Goal: Task Accomplishment & Management: Manage account settings

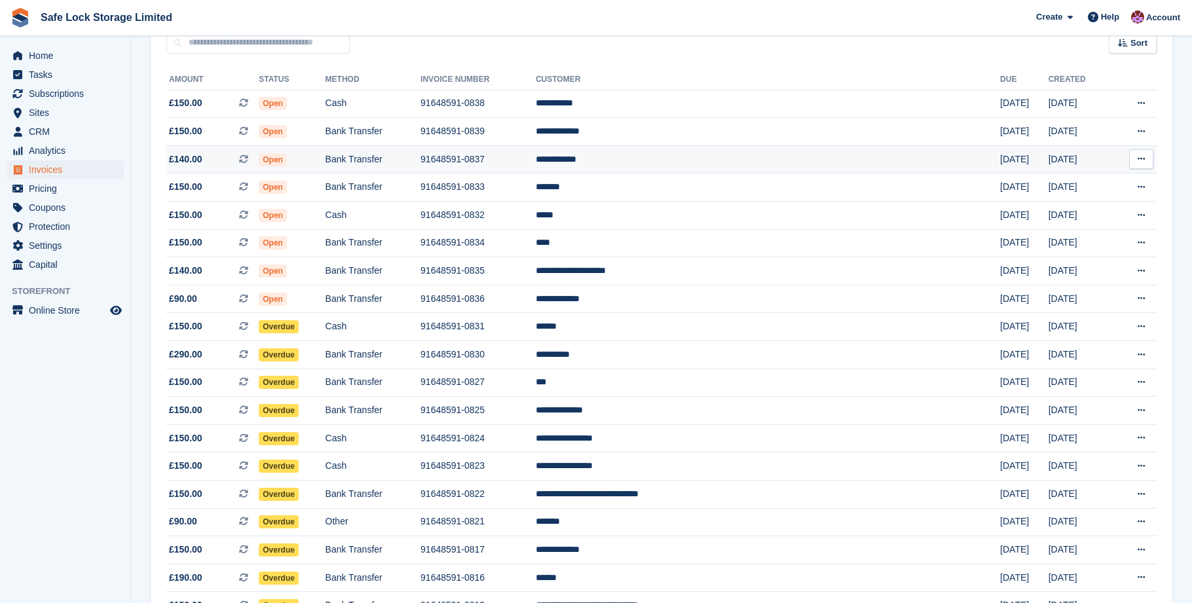
scroll to position [131, 0]
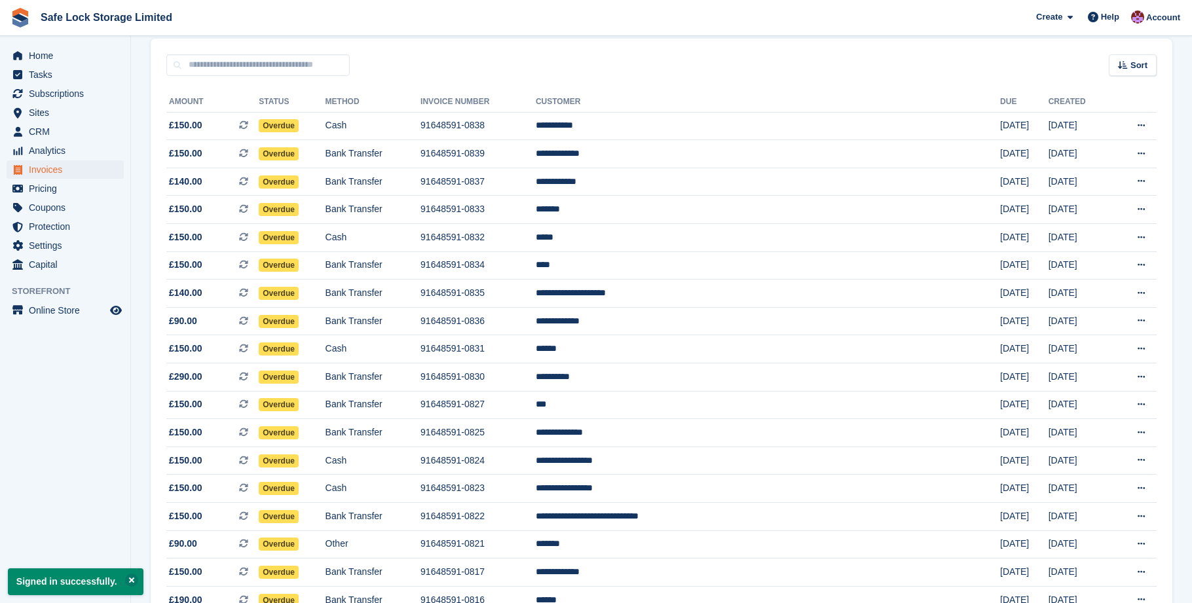
scroll to position [111, 0]
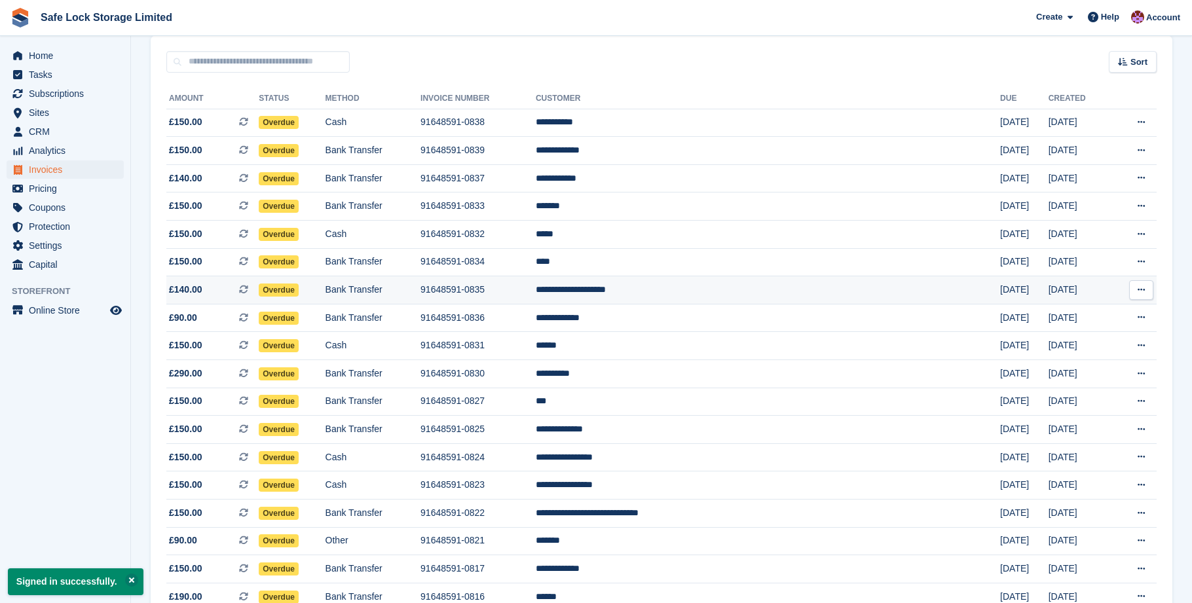
click at [525, 295] on td "91648591-0835" at bounding box center [477, 290] width 115 height 28
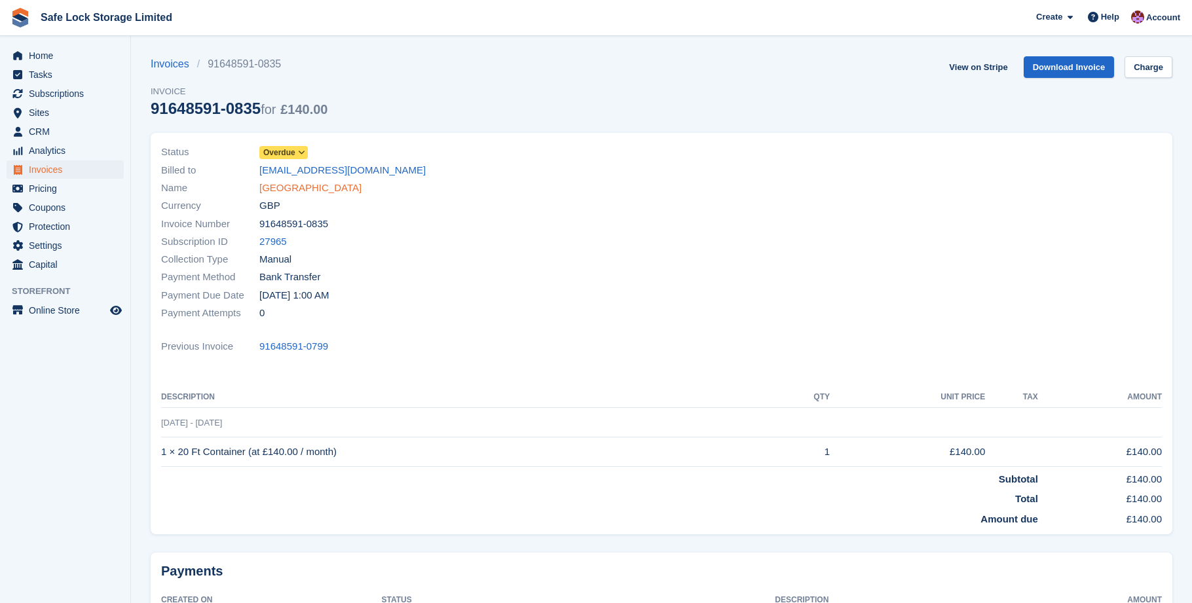
click at [279, 193] on link "SIMON AFRICAN VILLAGE" at bounding box center [310, 188] width 102 height 15
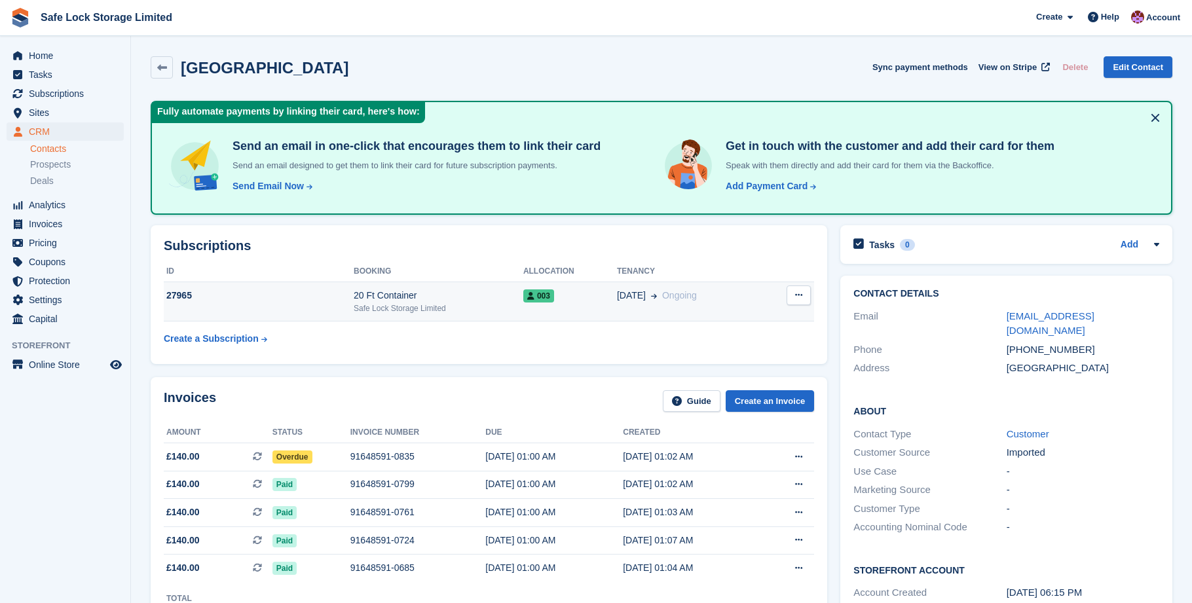
click at [795, 295] on icon at bounding box center [798, 295] width 7 height 9
click at [745, 318] on p "Cancel subscription" at bounding box center [748, 320] width 114 height 17
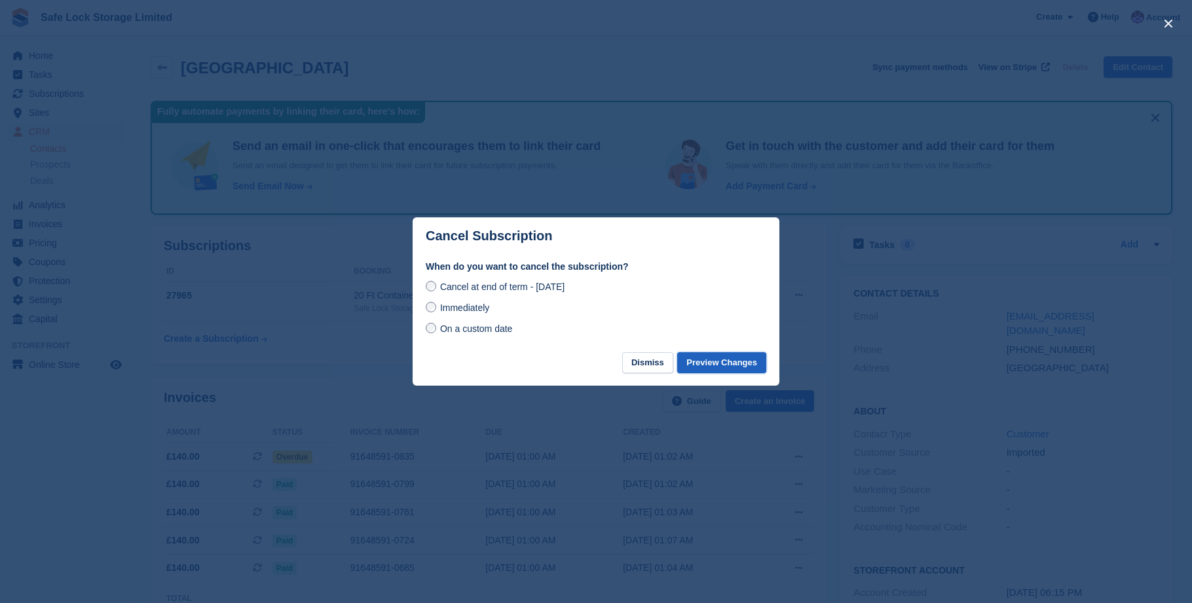
click at [714, 363] on button "Preview Changes" at bounding box center [721, 363] width 89 height 22
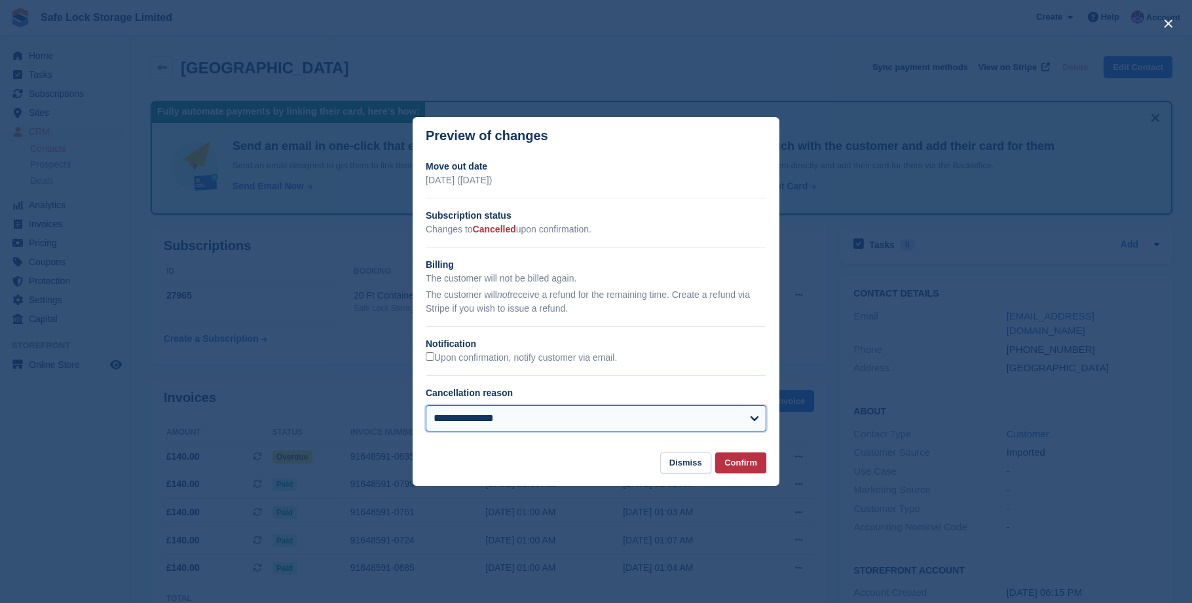
click at [748, 423] on select "**********" at bounding box center [596, 418] width 341 height 26
select select "**********"
click at [426, 405] on select "**********" at bounding box center [596, 418] width 341 height 26
click at [758, 457] on button "Confirm" at bounding box center [740, 463] width 51 height 22
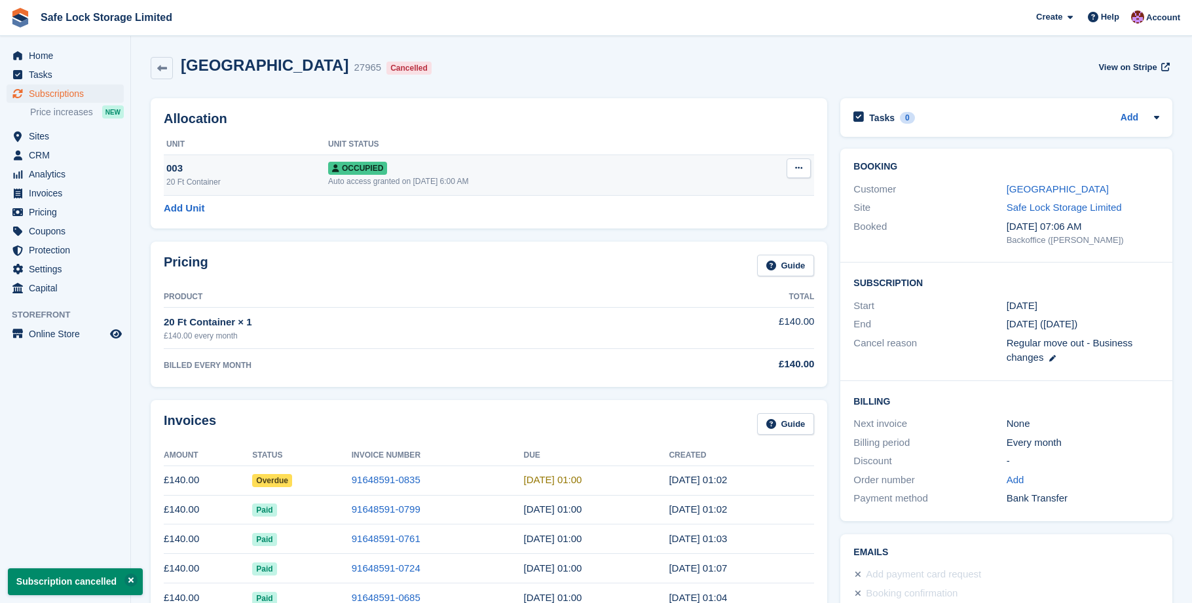
click at [800, 174] on button at bounding box center [798, 168] width 24 height 20
click at [777, 173] on td "Overlock Repossess Deallocate" at bounding box center [774, 175] width 79 height 41
click at [807, 177] on button at bounding box center [798, 168] width 24 height 20
click at [712, 242] on p "Deallocate" at bounding box center [748, 239] width 114 height 17
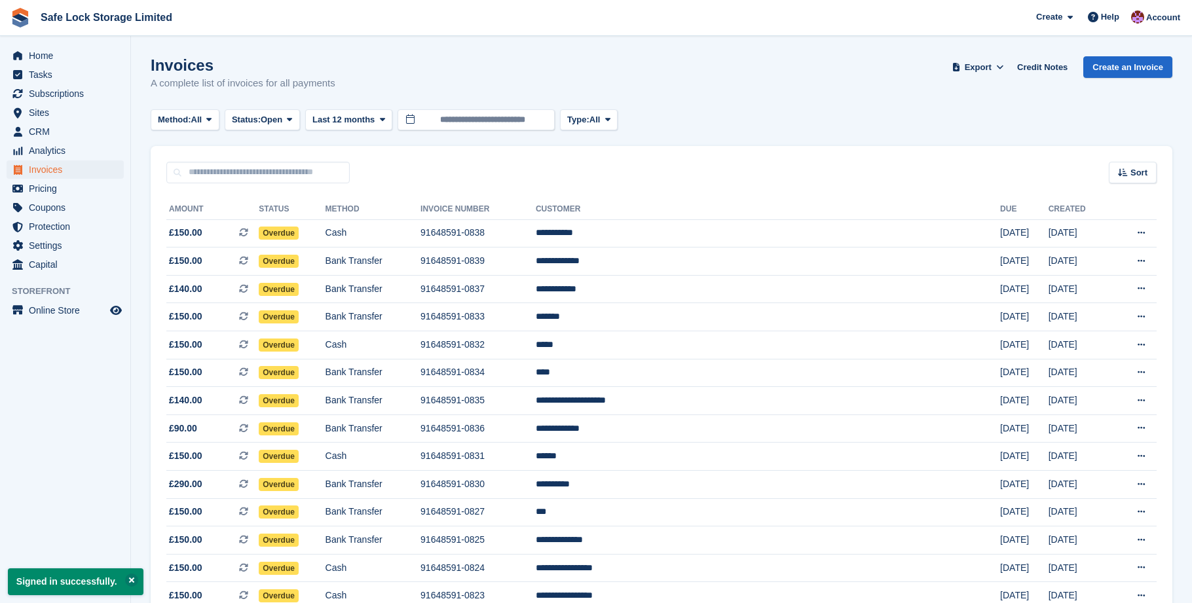
scroll to position [111, 0]
